Goal: Information Seeking & Learning: Learn about a topic

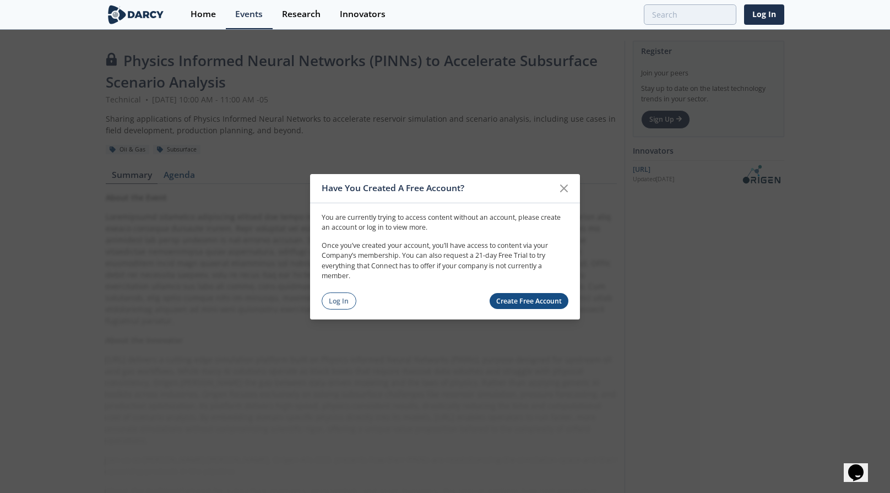
click at [348, 292] on link "Log In" at bounding box center [339, 300] width 35 height 17
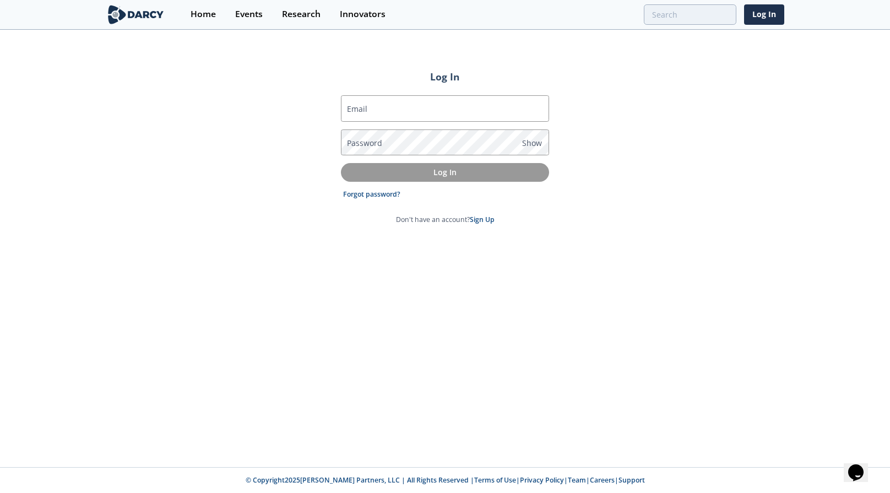
type input "[EMAIL_ADDRESS][DOMAIN_NAME]"
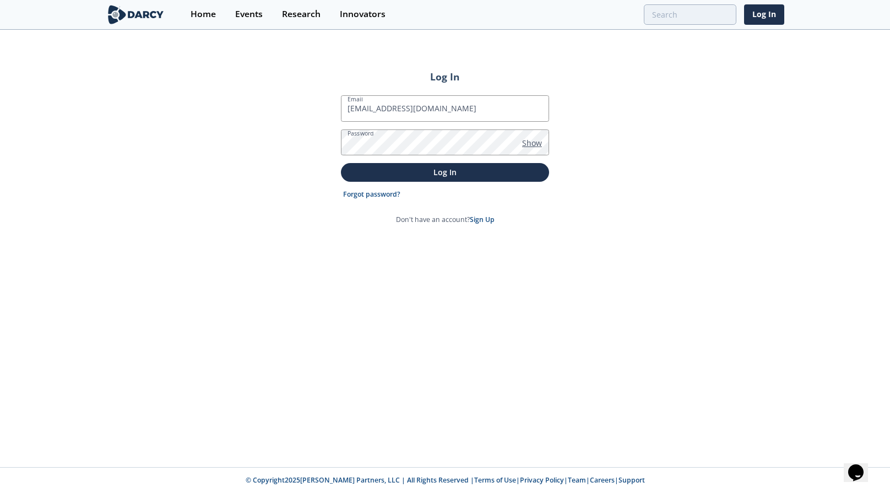
click at [528, 144] on span "Show" at bounding box center [532, 143] width 20 height 12
click at [400, 172] on p "Log In" at bounding box center [445, 172] width 193 height 12
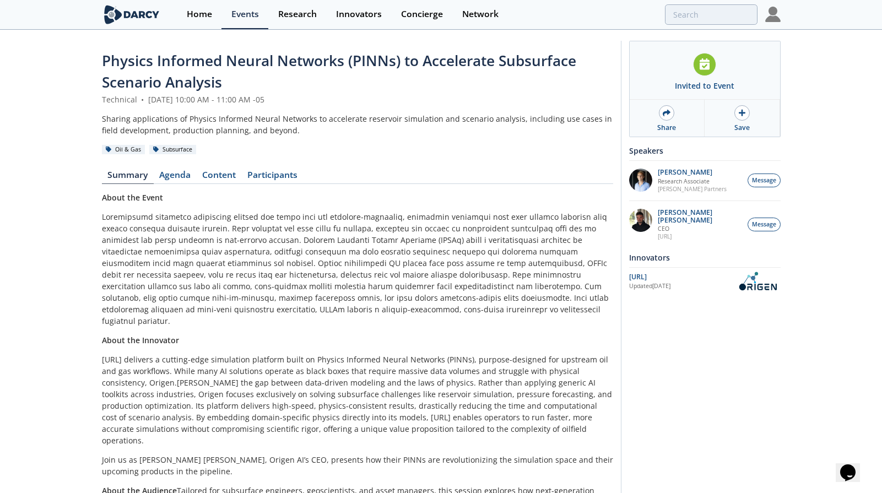
click at [779, 20] on img at bounding box center [772, 14] width 15 height 15
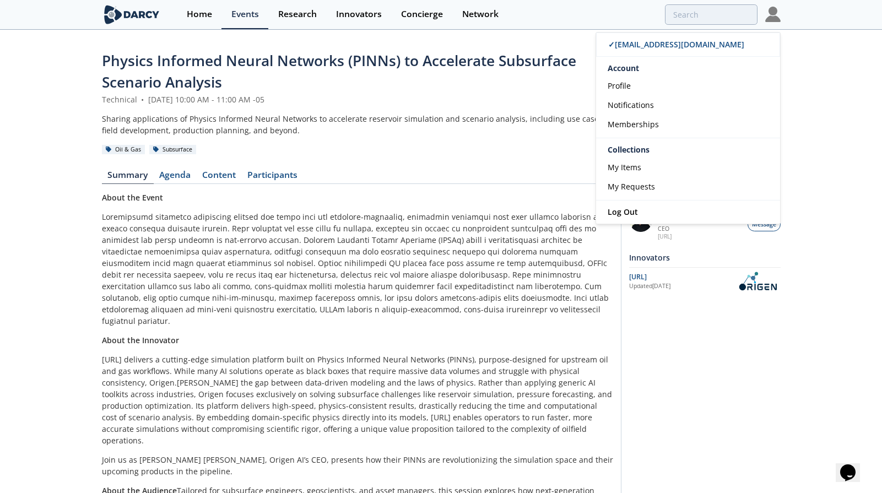
click at [800, 19] on section "Home Events Research Innovators Concierge Network ✓ [EMAIL_ADDRESS][DOMAIN_NAME…" at bounding box center [441, 15] width 882 height 30
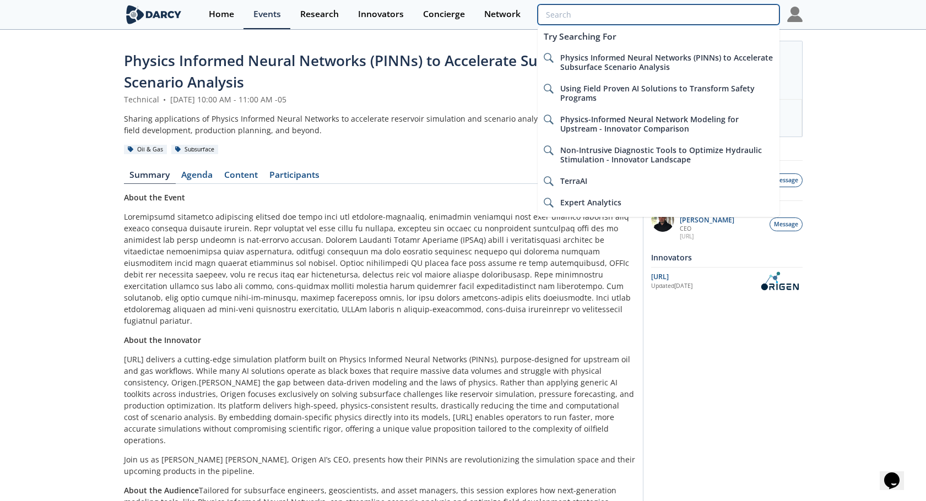
click at [710, 15] on input "search" at bounding box center [657, 14] width 241 height 20
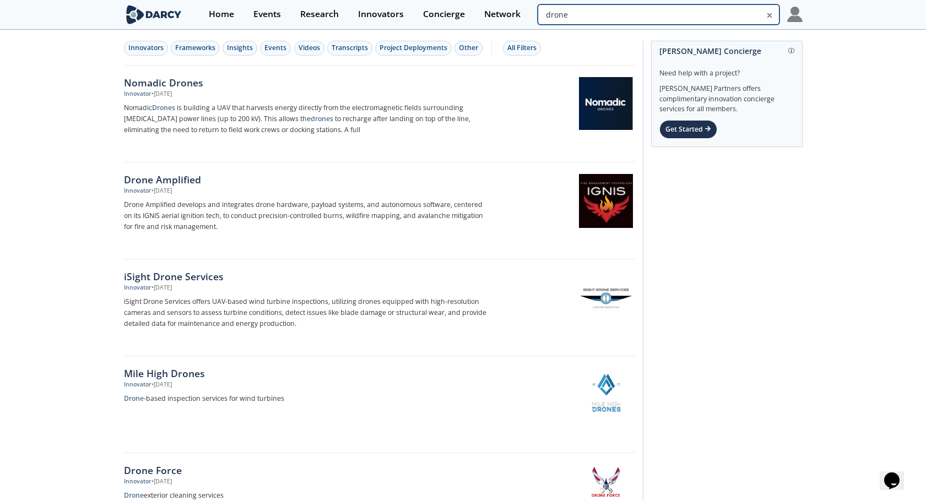
click at [719, 13] on input "drone" at bounding box center [657, 14] width 241 height 20
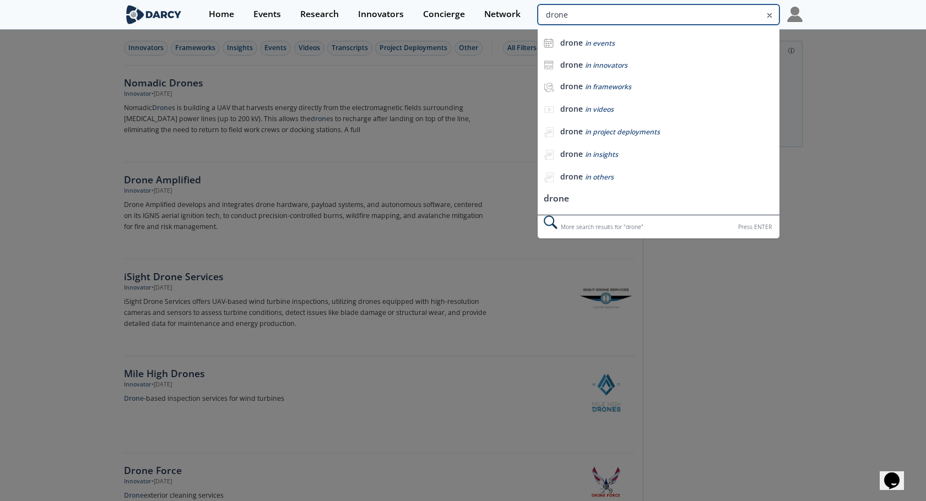
click at [719, 13] on input "drone" at bounding box center [657, 14] width 241 height 20
type input "mining"
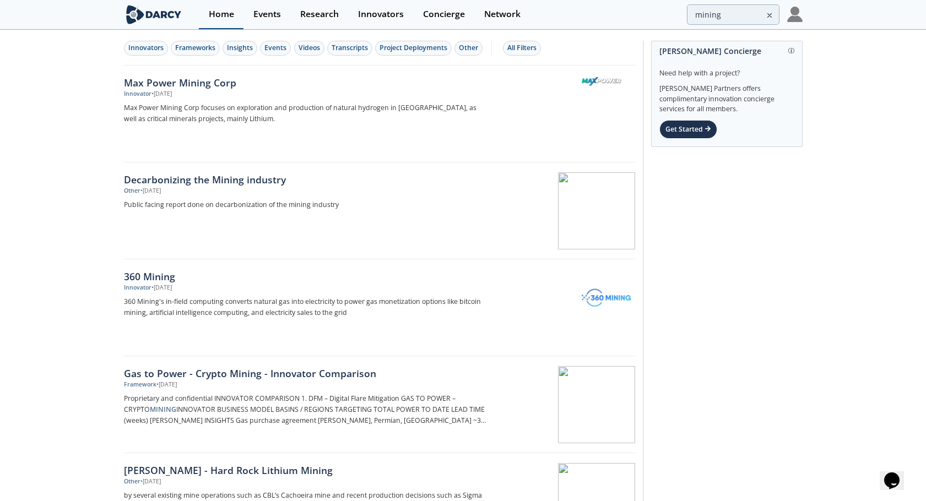
click at [224, 20] on link "Home" at bounding box center [221, 14] width 45 height 29
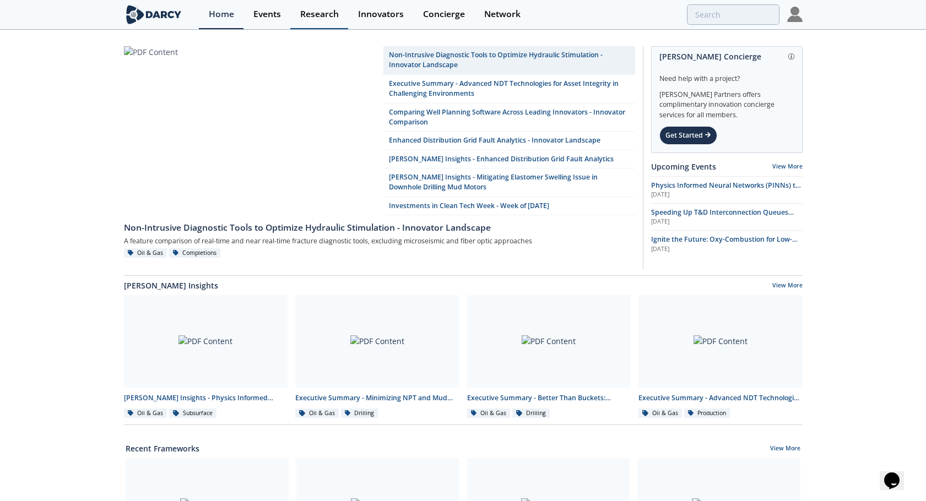
click at [327, 24] on link "Research" at bounding box center [319, 14] width 58 height 29
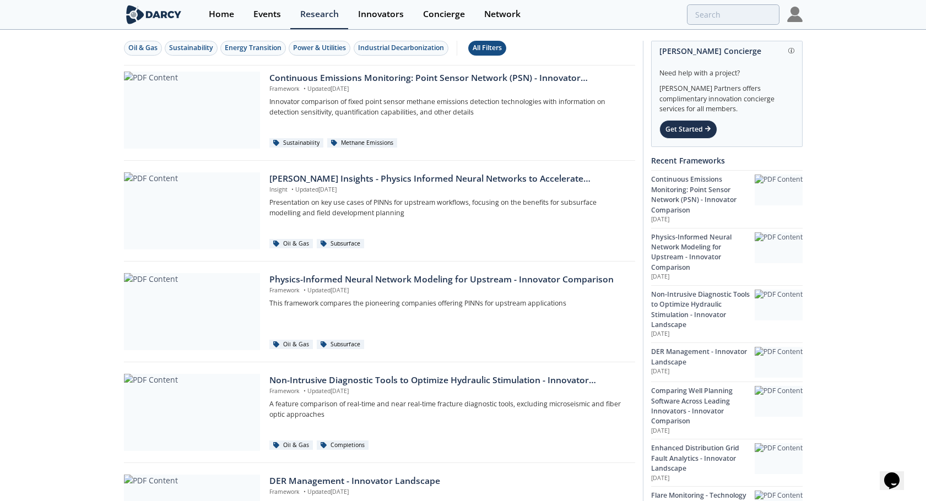
click at [472, 50] on div "All Filters" at bounding box center [486, 48] width 29 height 10
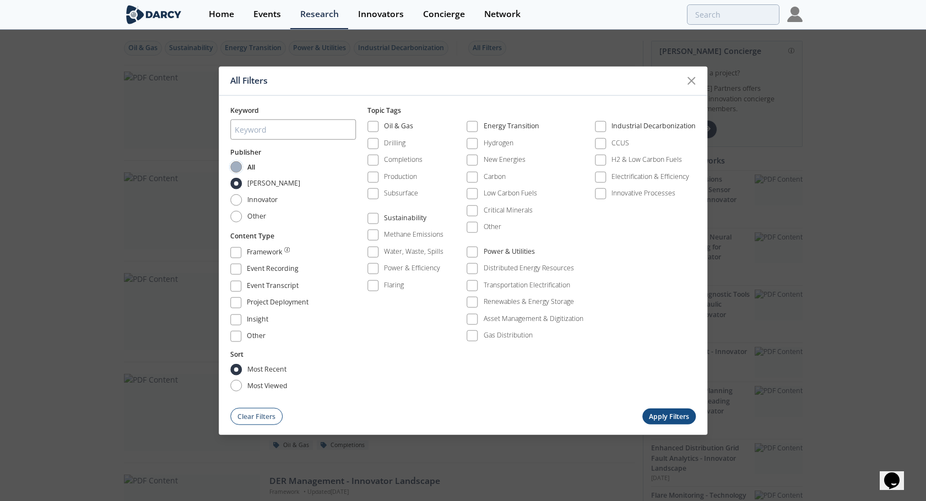
click at [239, 171] on input "All" at bounding box center [236, 167] width 12 height 12
radio input "true"
click at [607, 194] on label "Innovative Processes" at bounding box center [635, 194] width 81 height 15
click at [604, 194] on span at bounding box center [600, 193] width 11 height 11
click at [242, 385] on input "most viewed" at bounding box center [236, 386] width 12 height 12
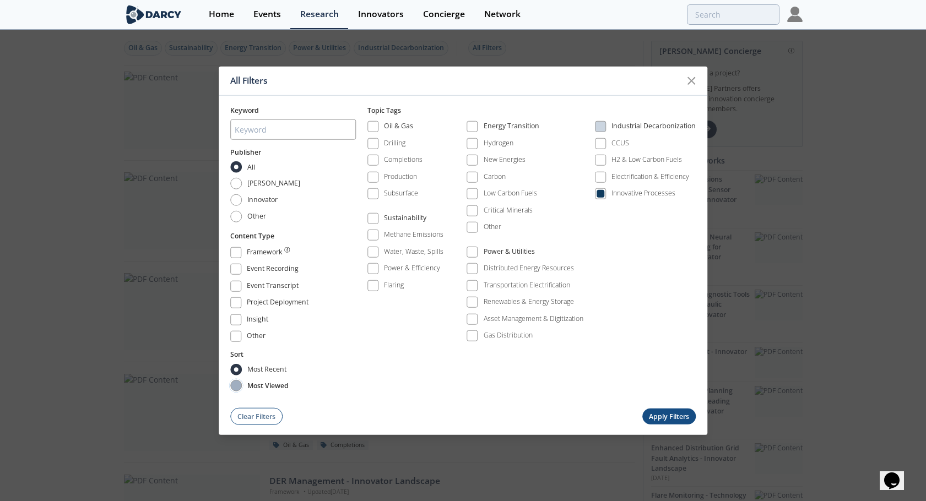
radio input "true"
click at [241, 319] on span at bounding box center [235, 319] width 11 height 11
click at [655, 412] on button "Apply Filters" at bounding box center [669, 417] width 54 height 16
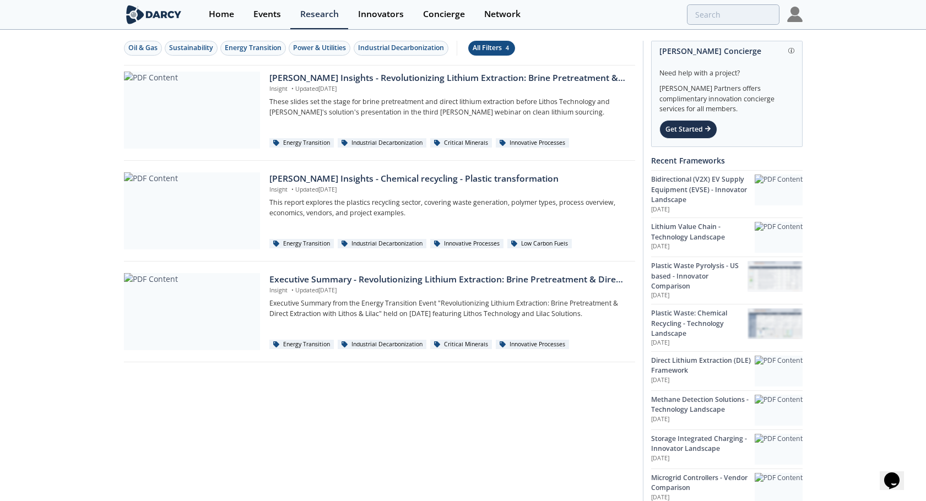
click at [493, 50] on div "All Filters 4" at bounding box center [491, 48] width 38 height 10
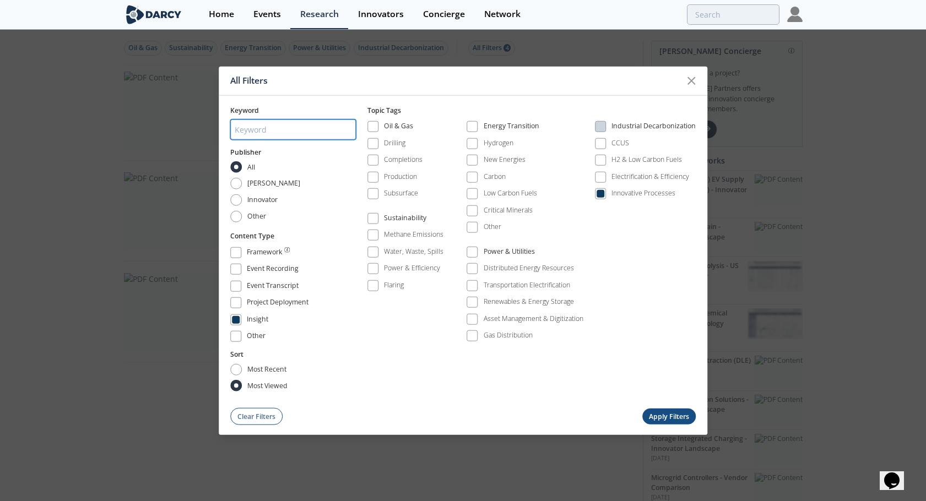
click at [281, 124] on input "search" at bounding box center [293, 129] width 126 height 20
click at [241, 341] on span at bounding box center [235, 336] width 11 height 11
click at [237, 305] on span at bounding box center [236, 303] width 8 height 8
click at [239, 284] on span at bounding box center [236, 286] width 8 height 8
click at [239, 270] on span at bounding box center [236, 269] width 8 height 8
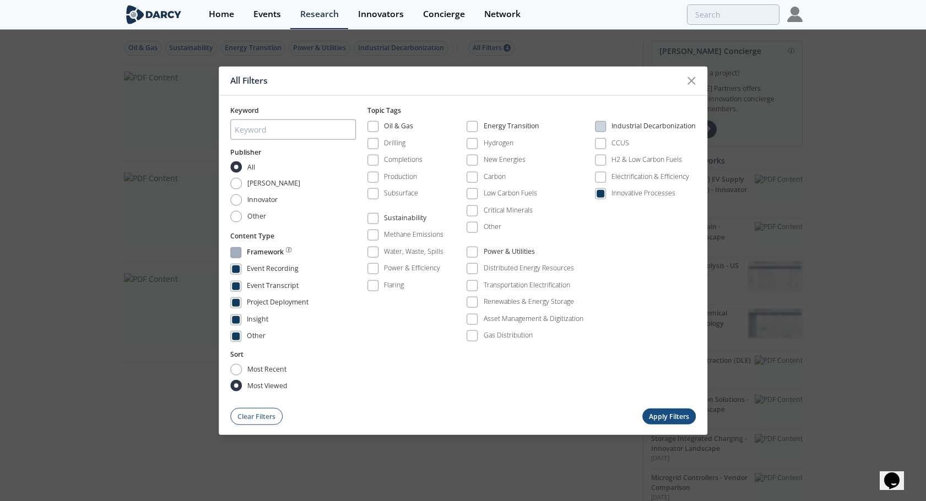
click at [239, 252] on span at bounding box center [236, 252] width 8 height 8
click at [604, 129] on span at bounding box center [600, 126] width 11 height 11
click at [603, 129] on span at bounding box center [600, 126] width 11 height 11
click at [476, 124] on span at bounding box center [471, 126] width 11 height 11
click at [476, 124] on span at bounding box center [472, 127] width 8 height 8
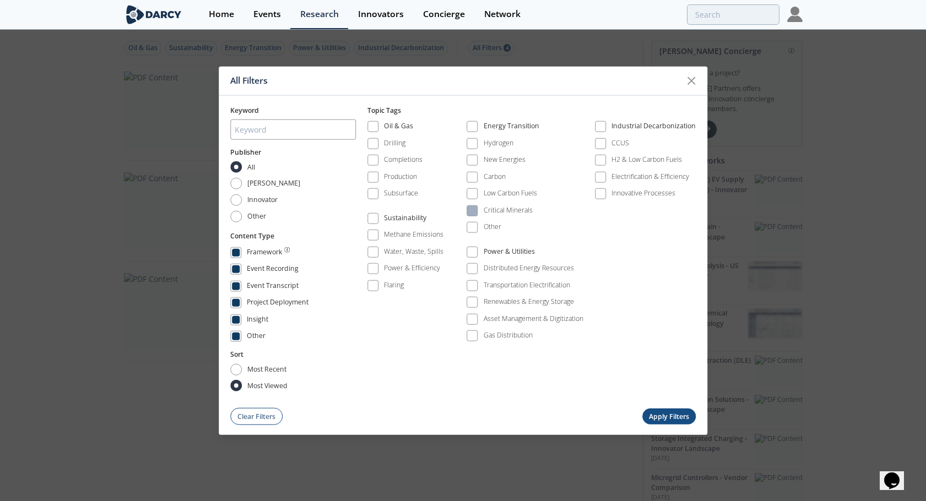
click at [475, 213] on span at bounding box center [472, 211] width 8 height 8
click at [653, 415] on button "Apply Filters" at bounding box center [669, 417] width 54 height 16
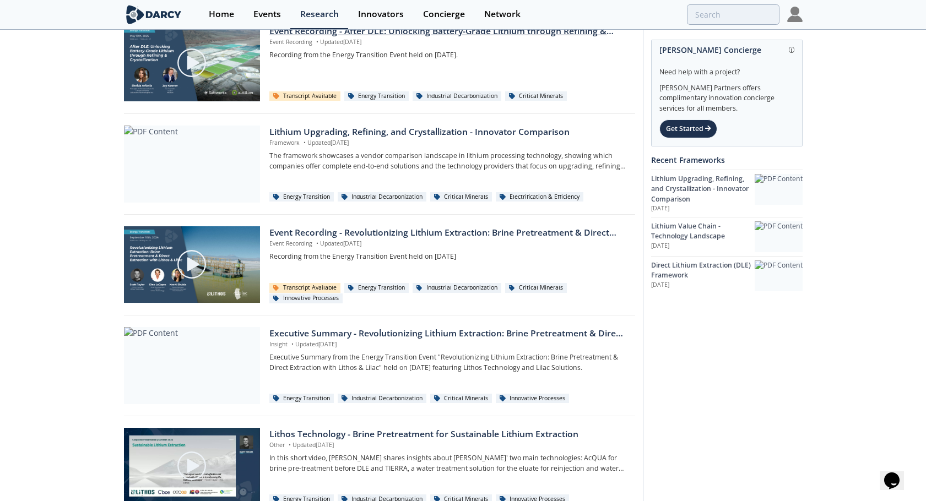
scroll to position [641, 0]
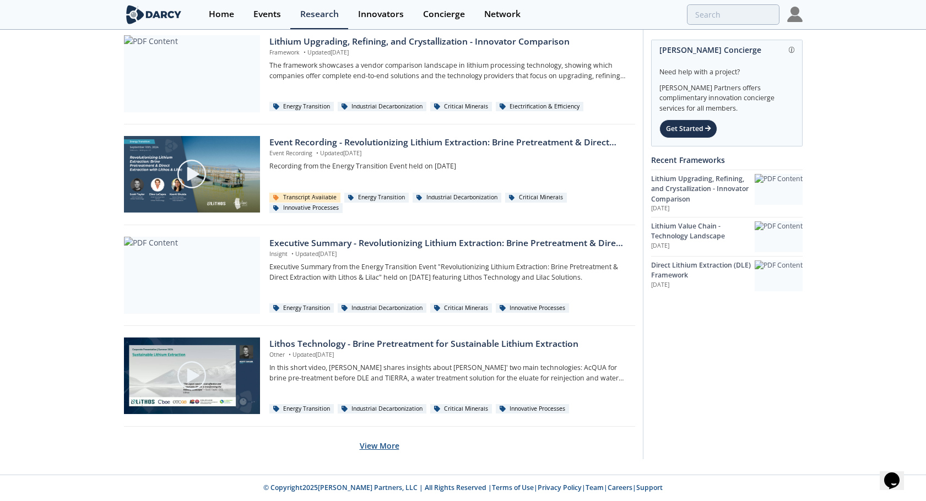
click at [371, 453] on button "View More" at bounding box center [380, 445] width 40 height 27
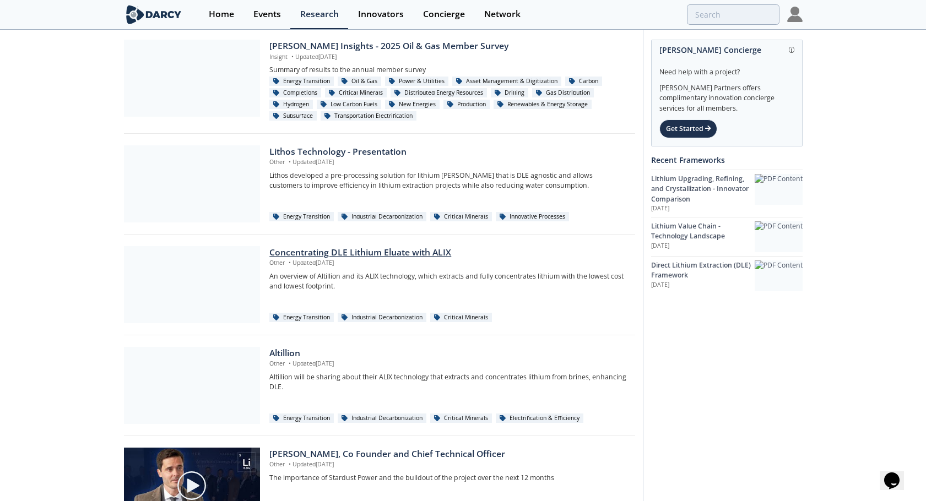
scroll to position [1654, 0]
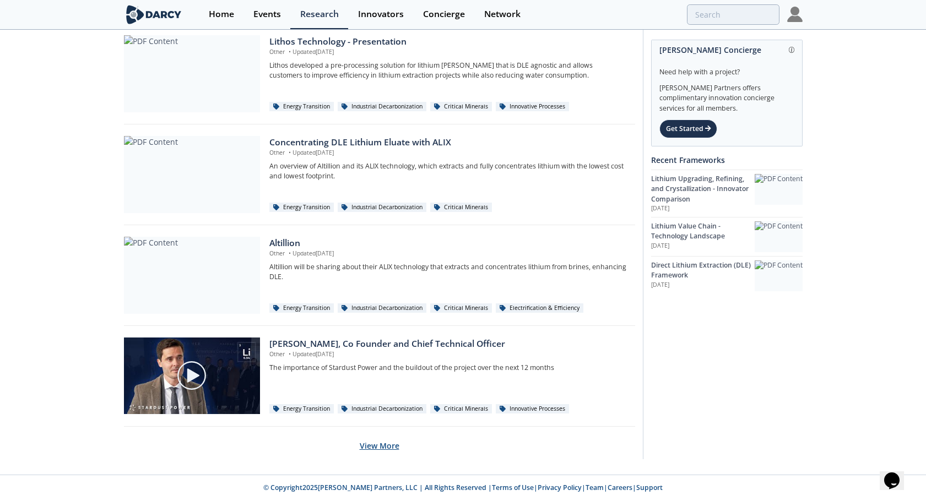
click at [372, 451] on button "View More" at bounding box center [380, 445] width 40 height 27
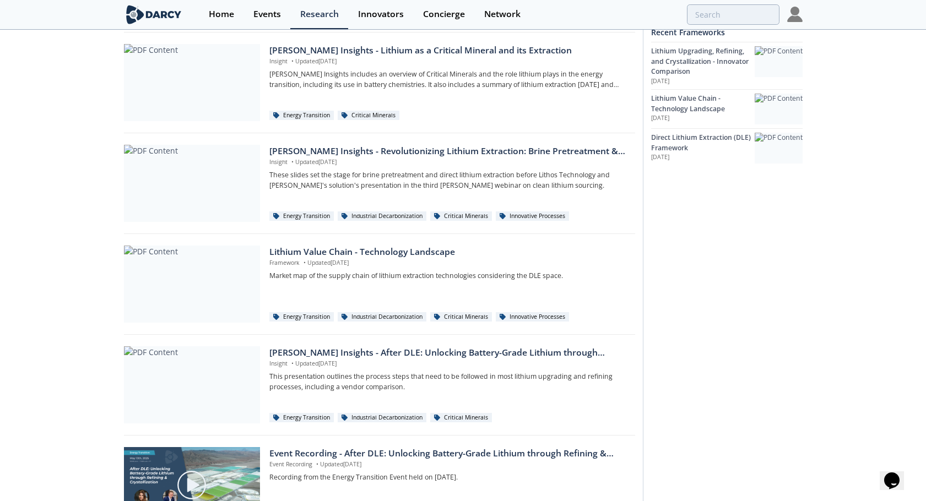
scroll to position [0, 0]
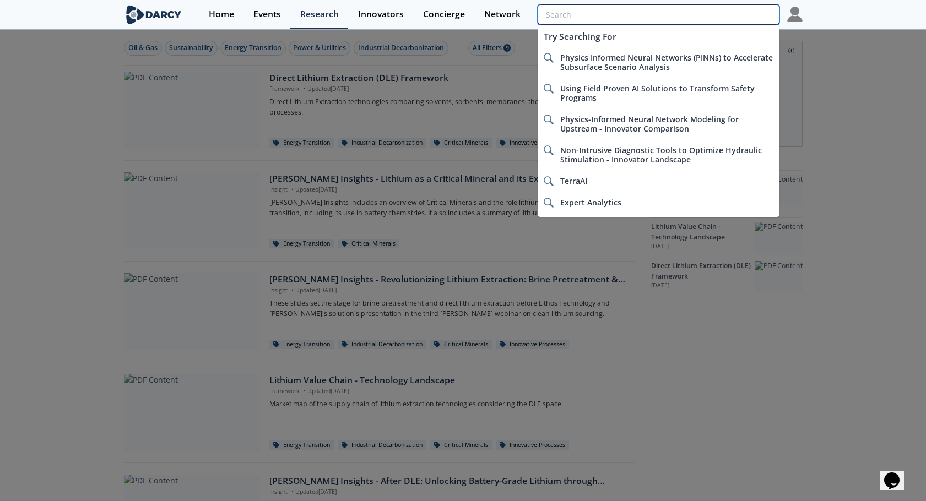
click at [732, 8] on input "search" at bounding box center [657, 14] width 241 height 20
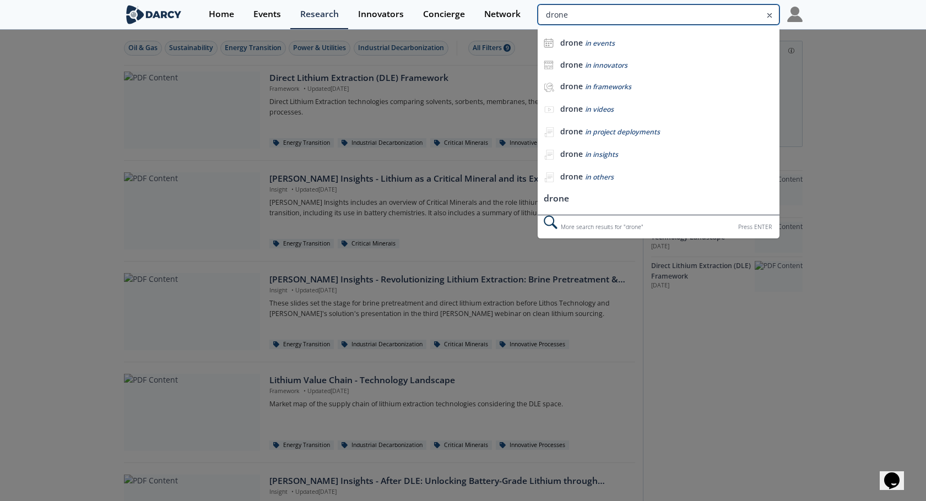
type input "drone"
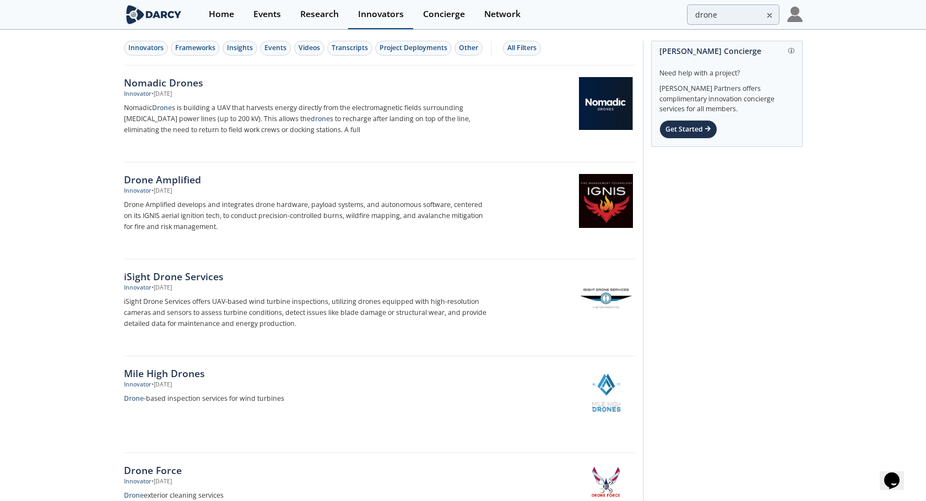
click at [365, 14] on div "Innovators" at bounding box center [381, 14] width 46 height 9
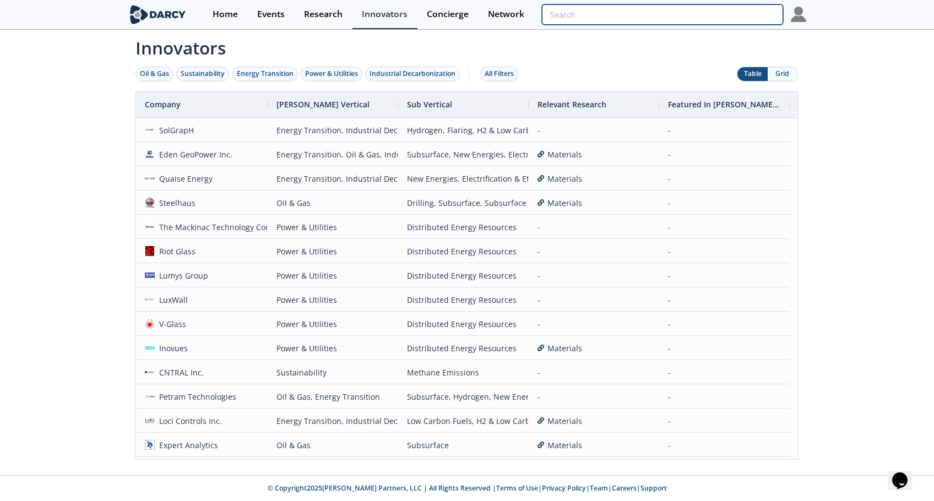
click at [719, 24] on input "search" at bounding box center [662, 14] width 241 height 20
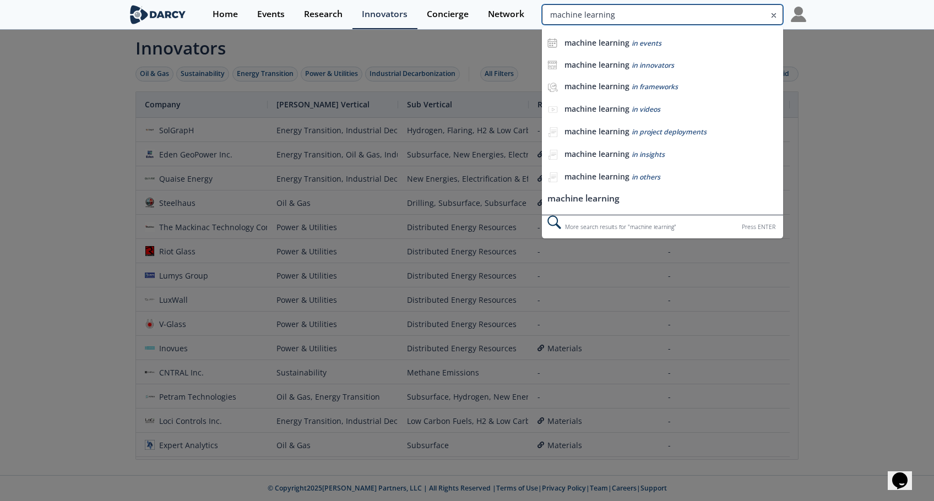
type input "machine learning"
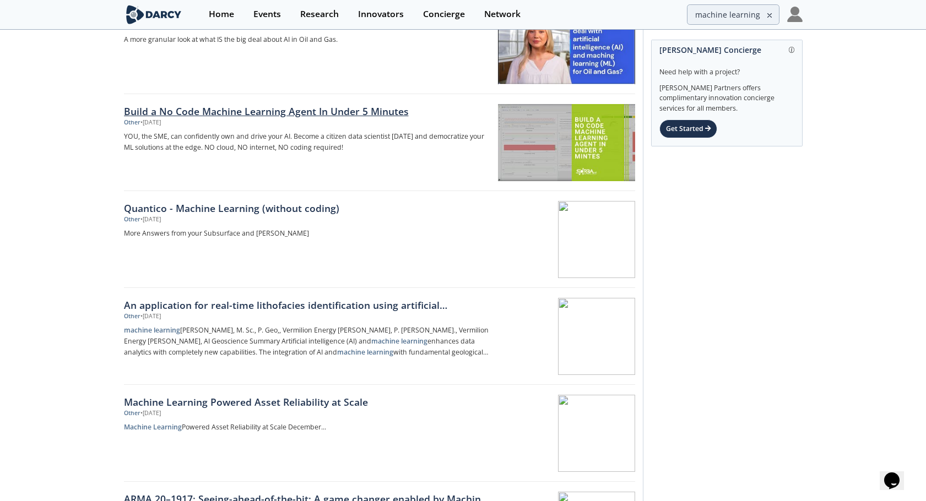
scroll to position [110, 0]
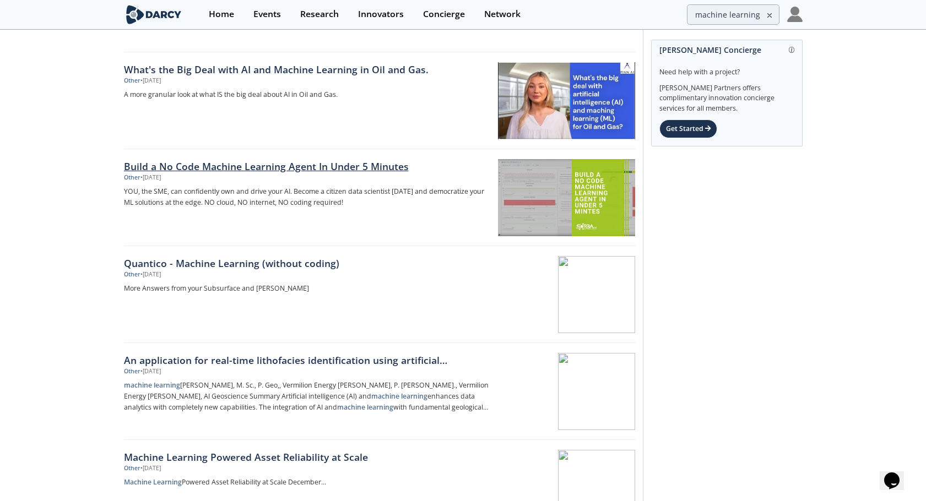
click at [178, 170] on div "Build a No Code Machine Learning Agent In Under 5 Minutes" at bounding box center [306, 166] width 365 height 14
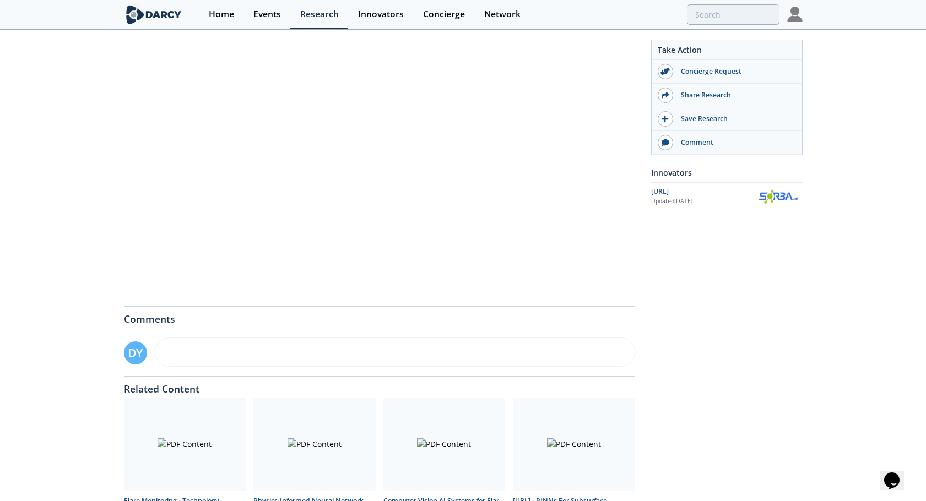
scroll to position [220, 0]
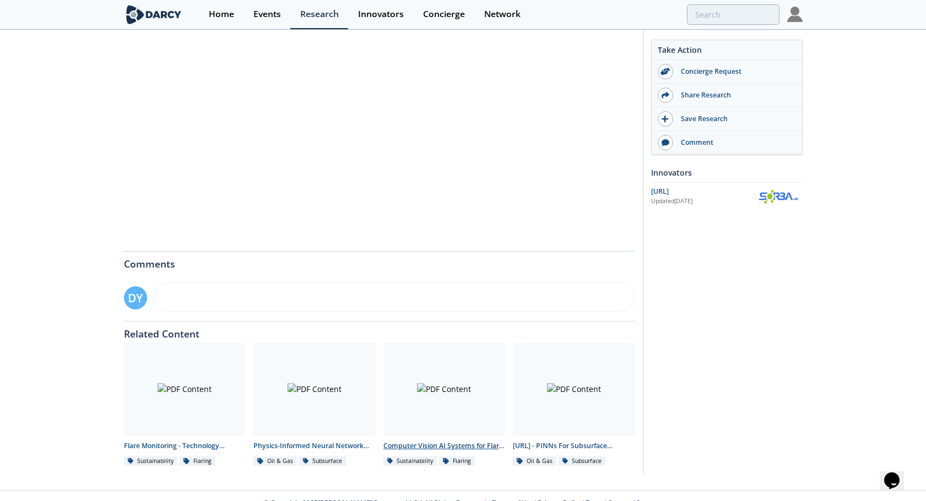
click at [468, 446] on div "Computer Vision AI Systems for Flare Monitoring - Innovator Comparison" at bounding box center [444, 446] width 122 height 10
